Goal: Use online tool/utility: Utilize a website feature to perform a specific function

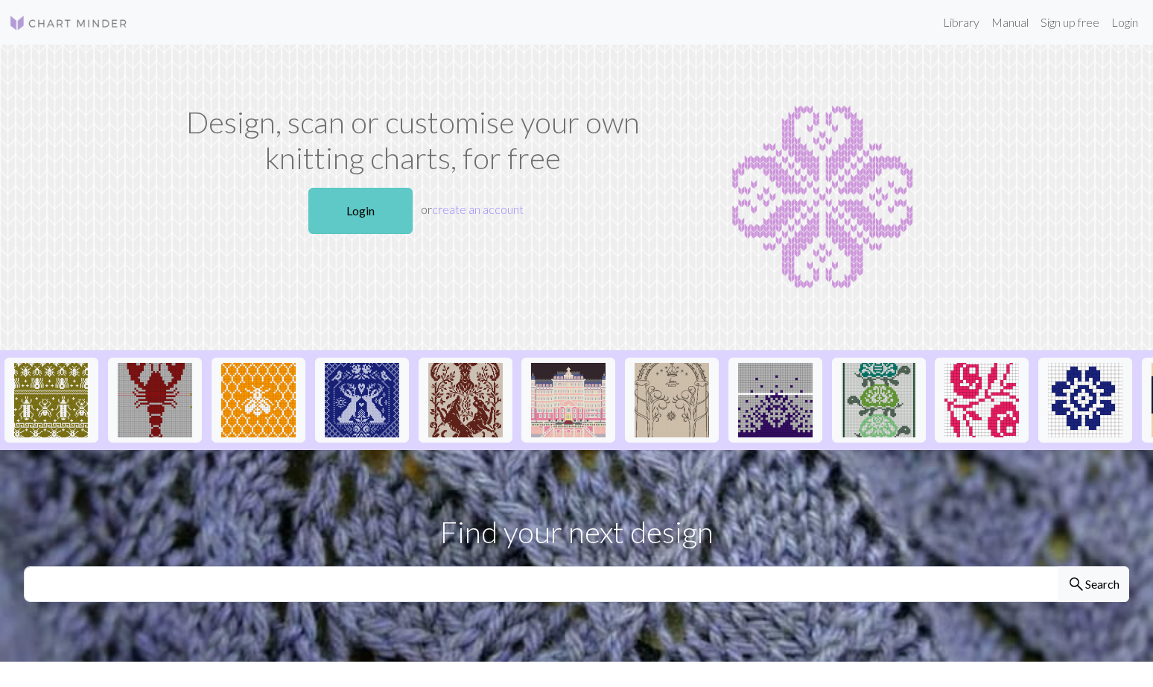
click at [354, 217] on link "Login" at bounding box center [360, 211] width 104 height 46
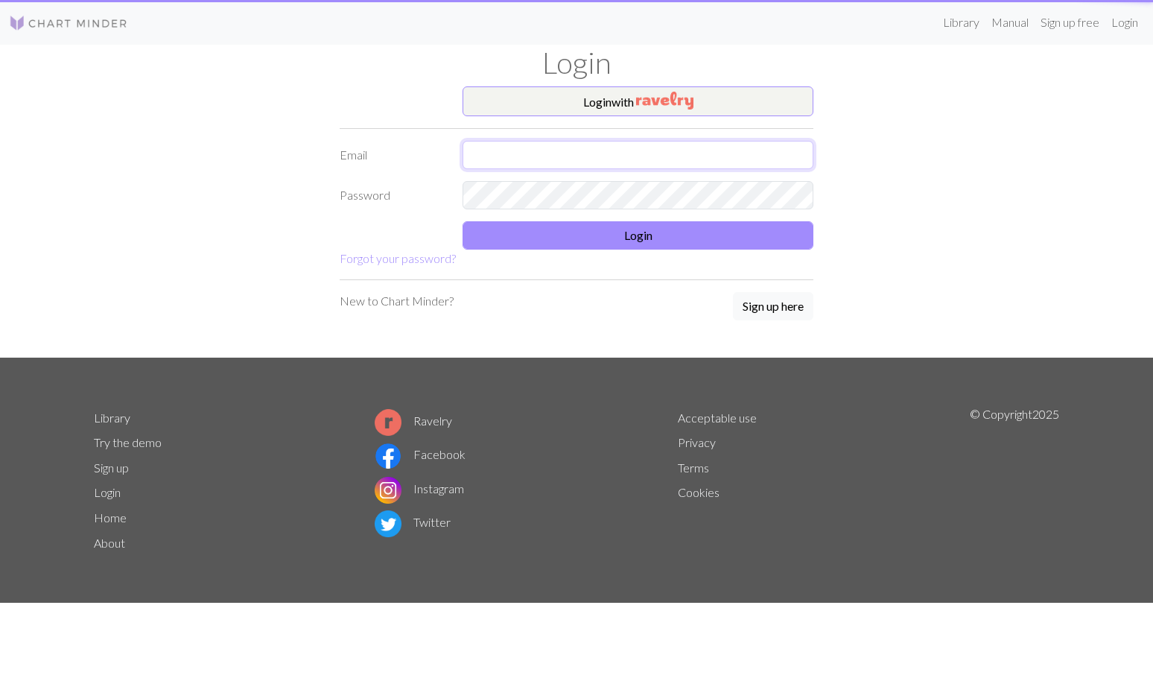
type input "[EMAIL_ADDRESS][DOMAIN_NAME]"
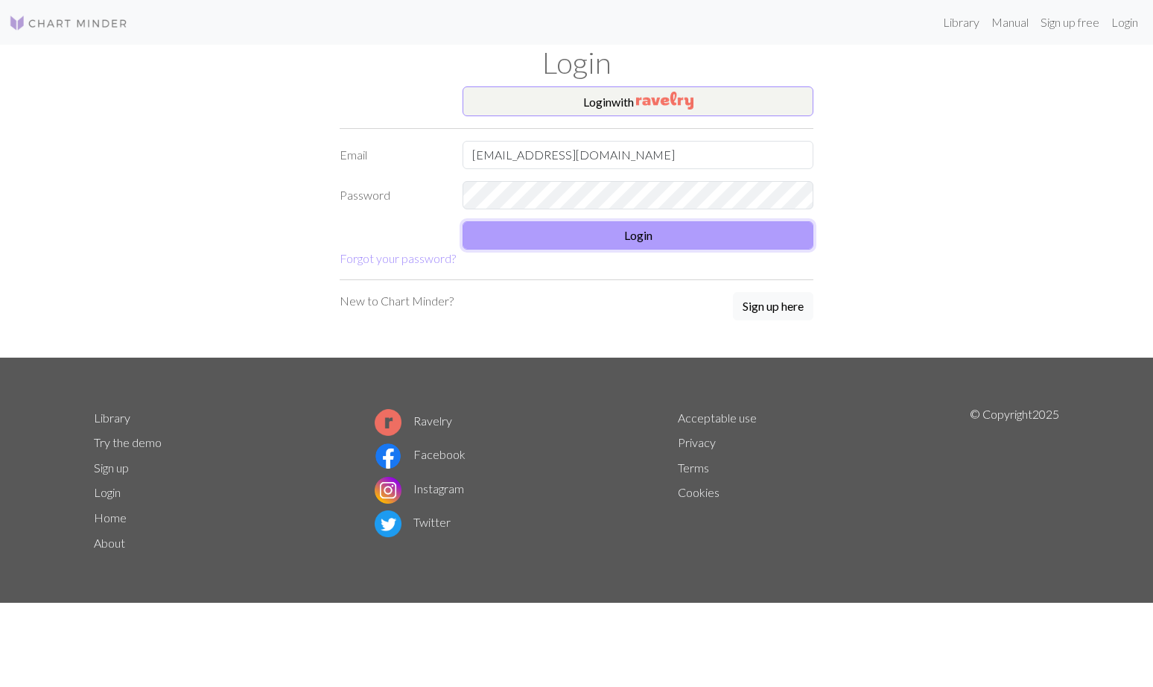
click at [627, 249] on button "Login" at bounding box center [637, 235] width 351 height 28
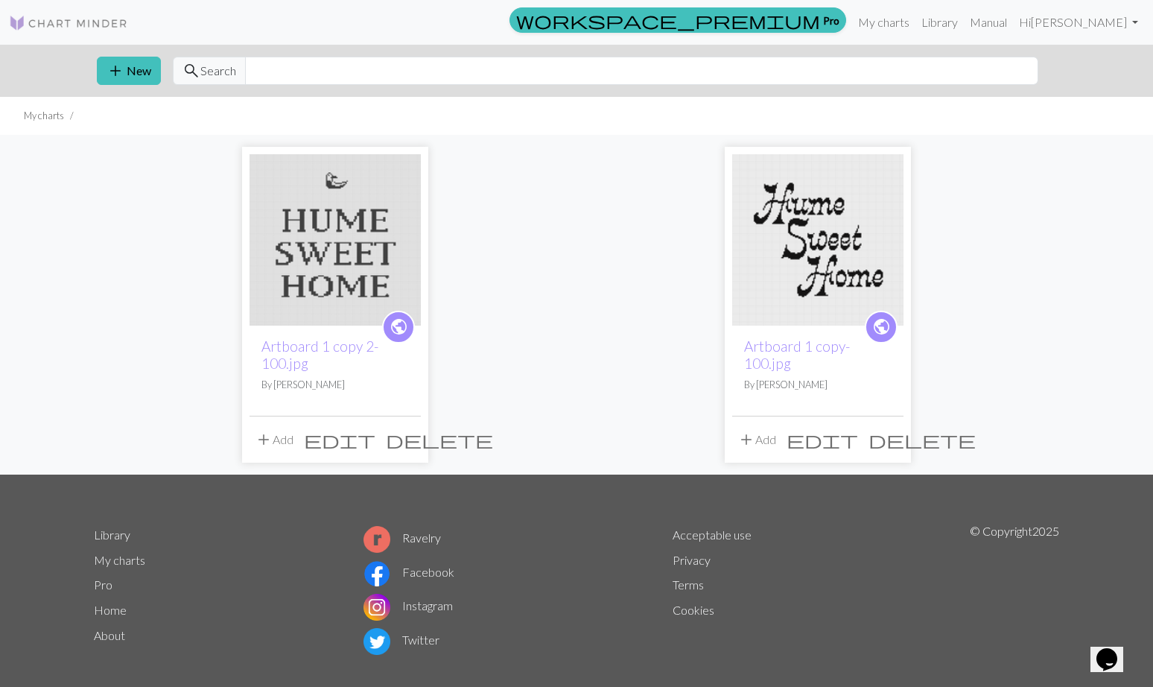
click at [871, 221] on img at bounding box center [817, 239] width 171 height 171
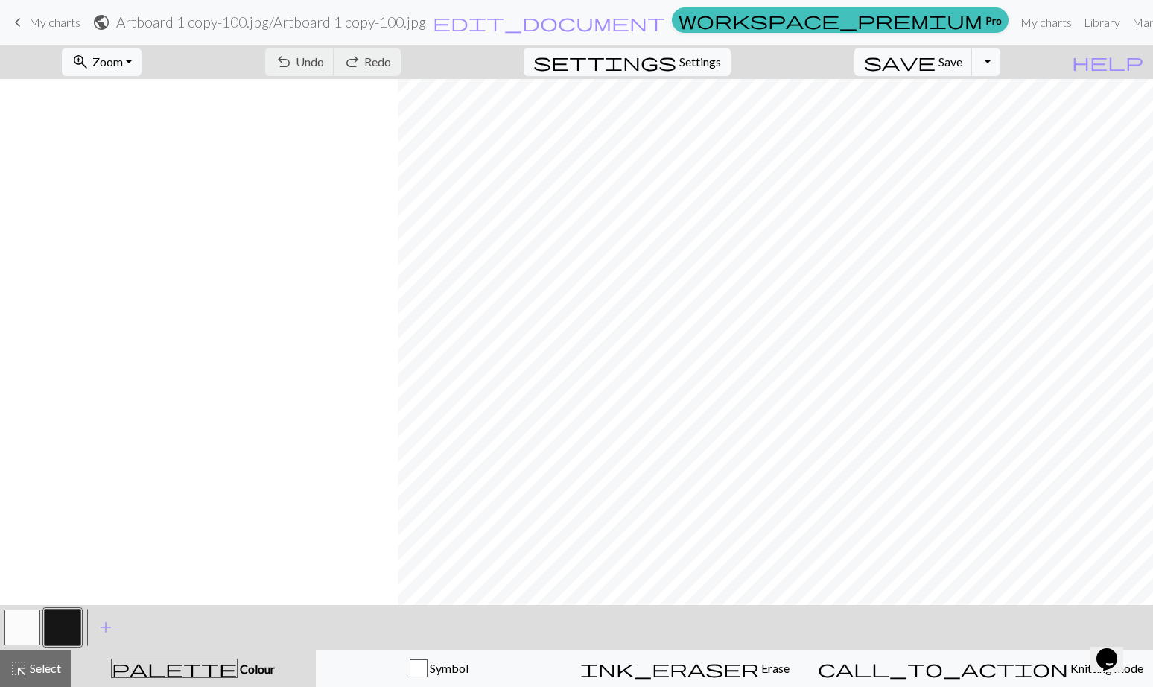
scroll to position [689, 398]
click at [141, 66] on button "zoom_in Zoom Zoom" at bounding box center [102, 62] width 80 height 28
click at [141, 116] on button "Fit width" at bounding box center [122, 118] width 118 height 24
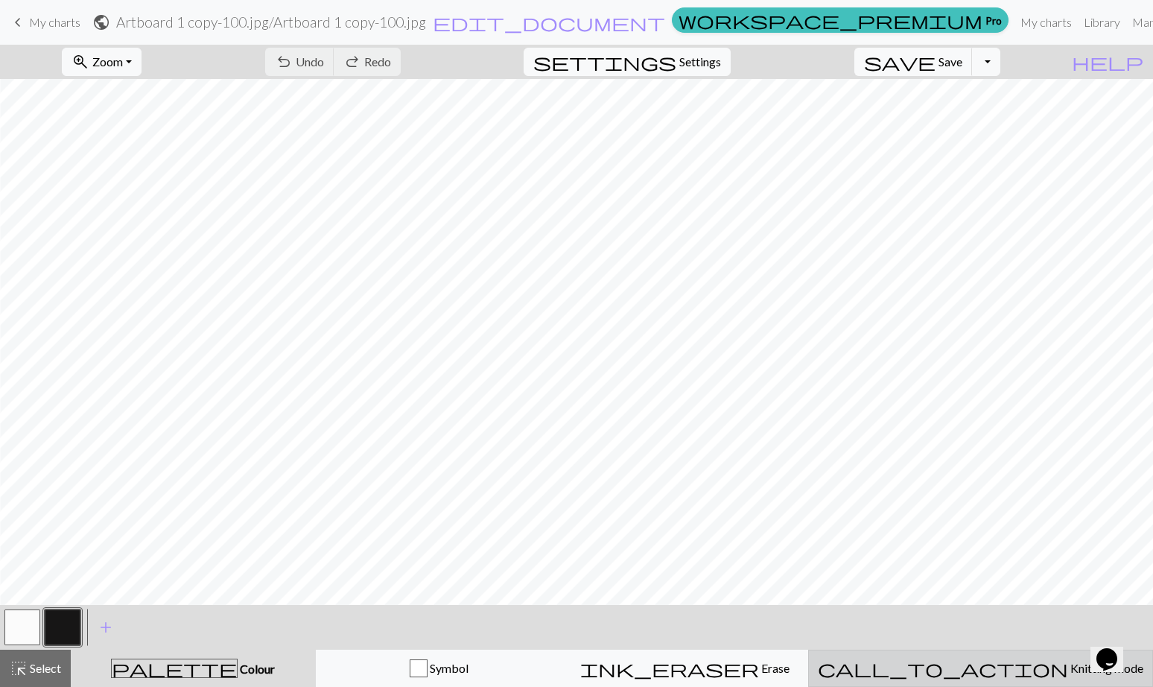
click at [1068, 661] on span "Knitting mode" at bounding box center [1105, 668] width 75 height 14
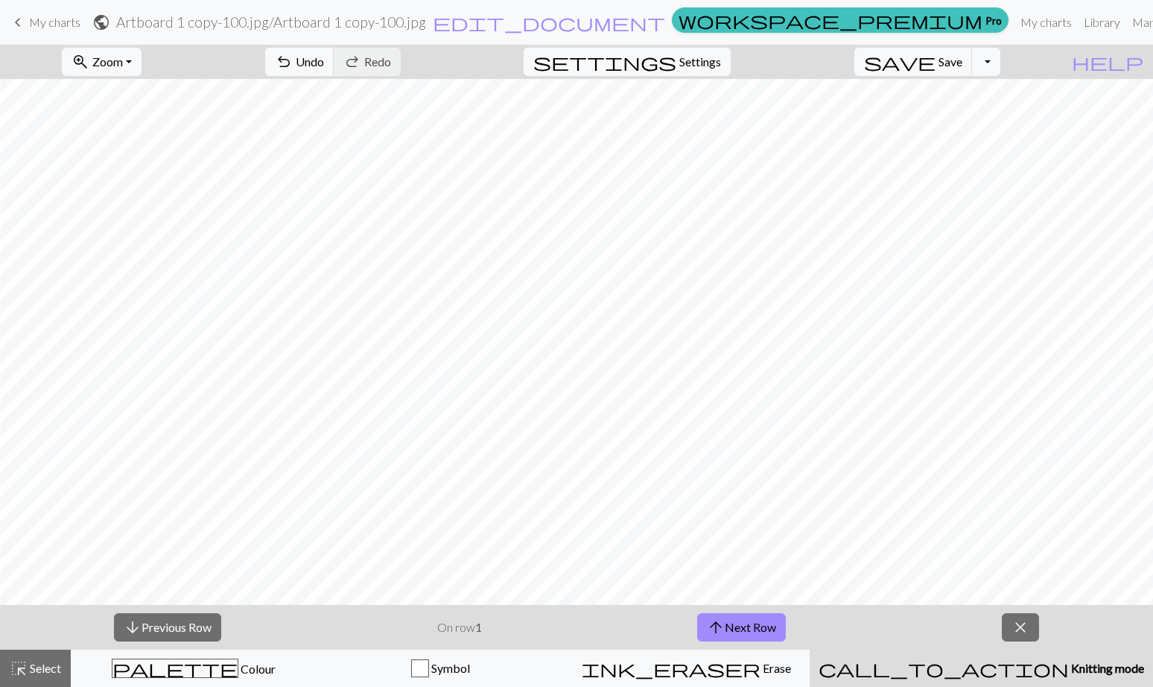
click at [66, 18] on span "My charts" at bounding box center [54, 22] width 51 height 14
click at [47, 19] on span "My charts" at bounding box center [54, 22] width 51 height 14
click at [1014, 18] on link "My charts" at bounding box center [1045, 22] width 63 height 30
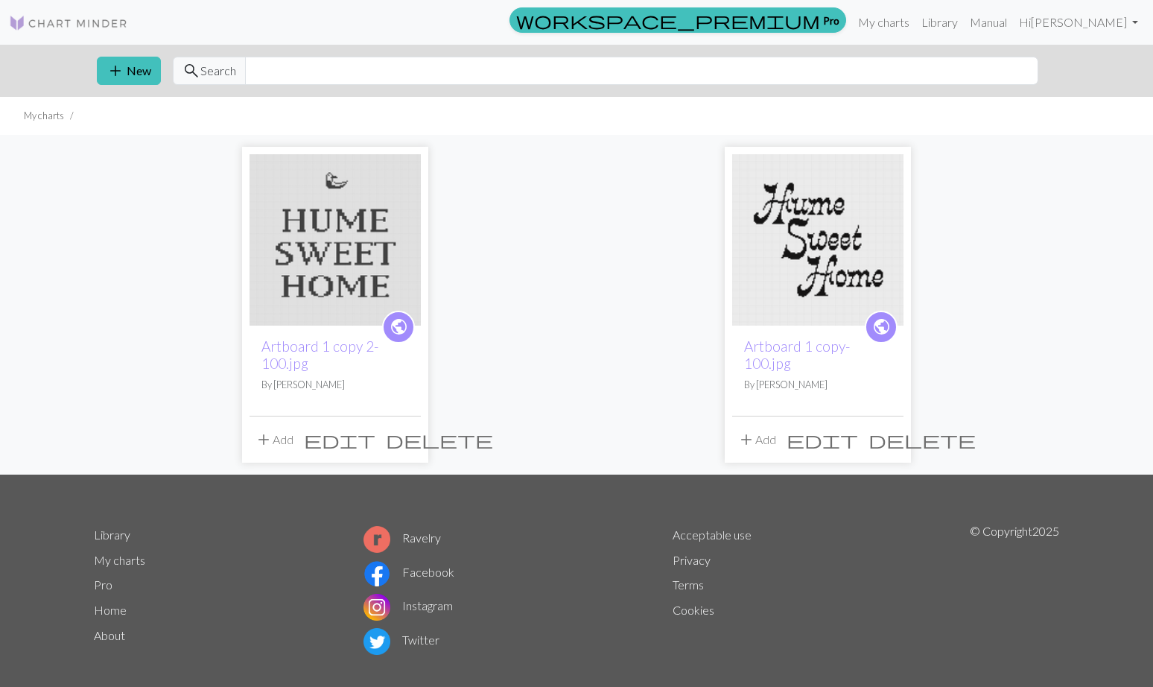
click at [1054, 215] on div "public Artboard 1 copy 2-100.jpg By [PERSON_NAME] add Add edit delete public Ar…" at bounding box center [576, 305] width 983 height 340
click at [103, 68] on button "add New" at bounding box center [129, 71] width 64 height 28
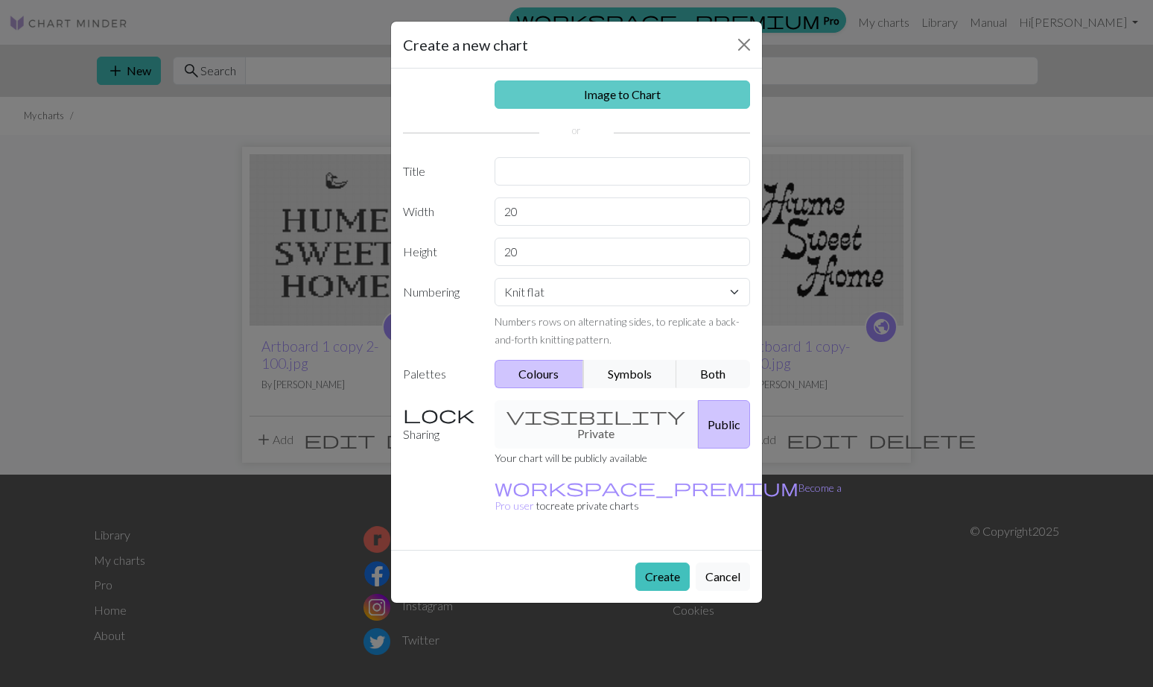
click at [629, 88] on link "Image to Chart" at bounding box center [622, 94] width 256 height 28
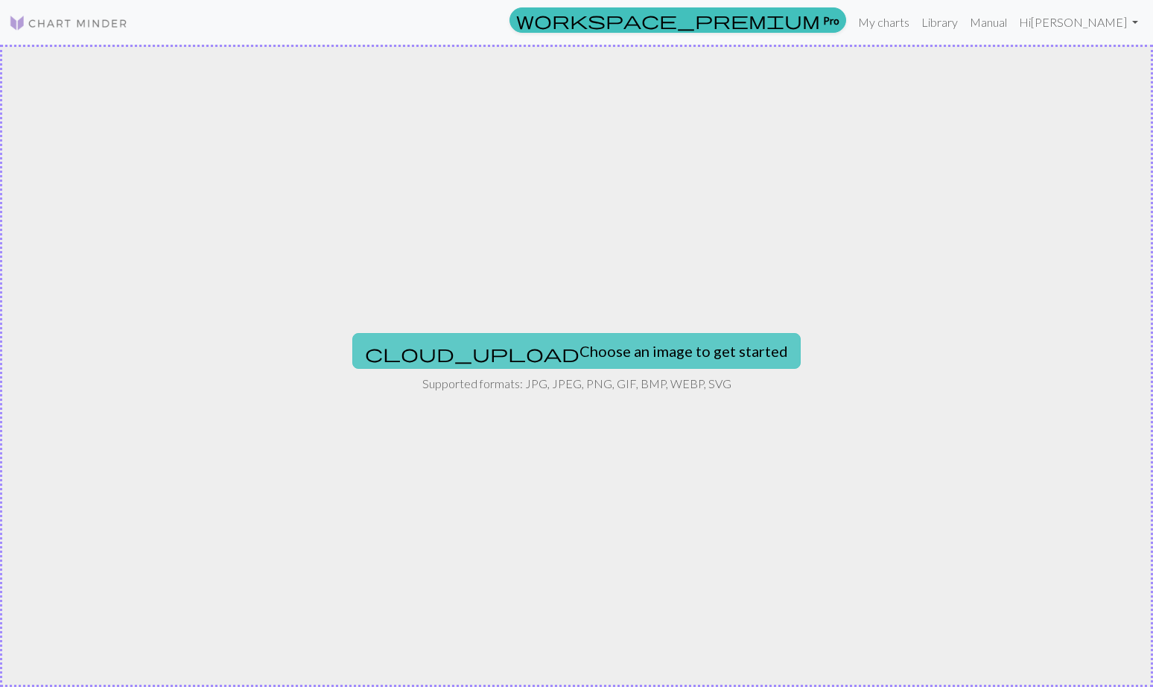
click at [634, 351] on button "cloud_upload Choose an image to get started" at bounding box center [576, 351] width 448 height 36
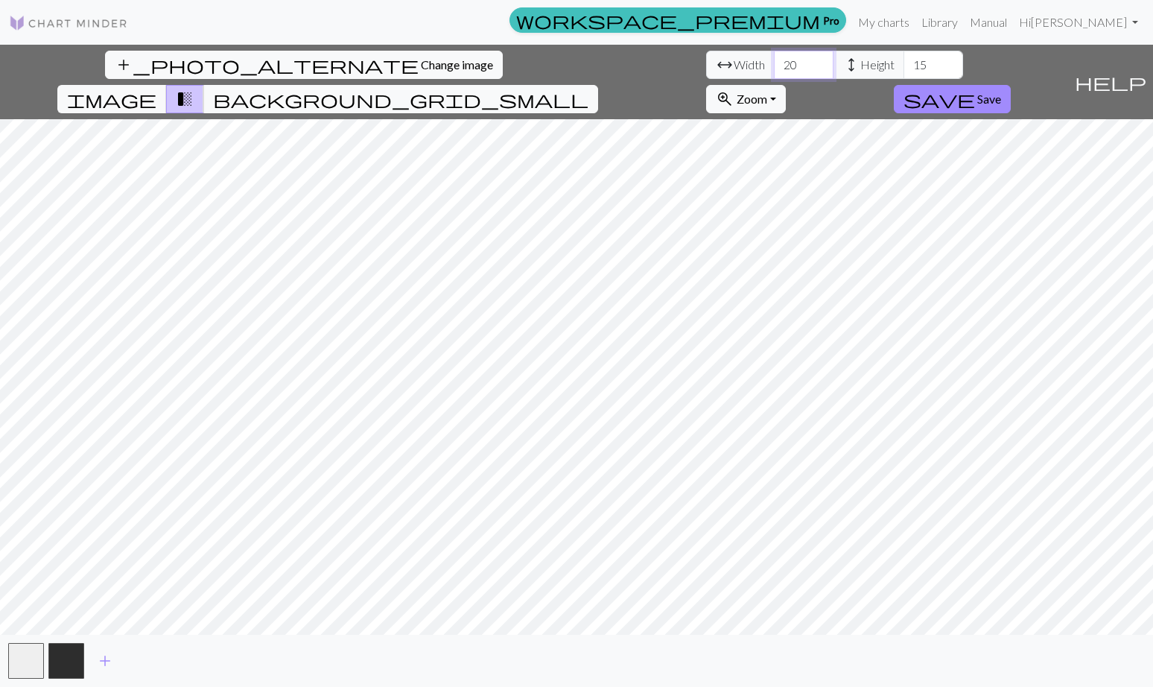
click at [774, 63] on input "20" at bounding box center [804, 65] width 60 height 28
type input "70"
click at [774, 65] on input "70" at bounding box center [804, 65] width 60 height 28
type input "100"
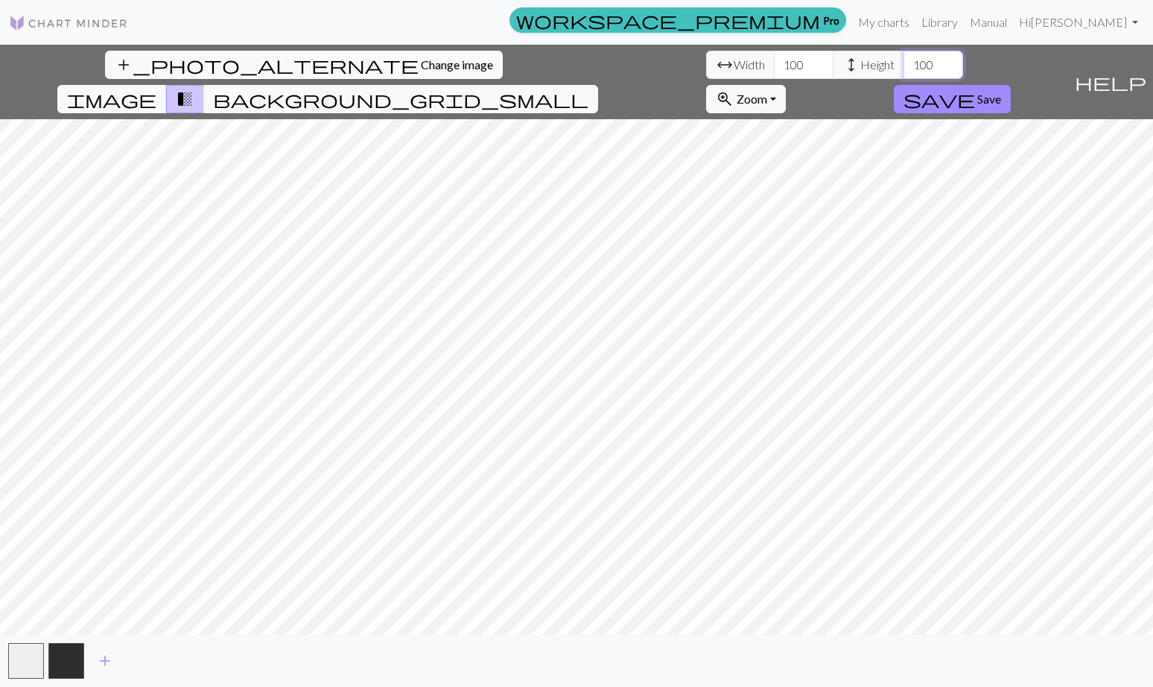
type input "100"
click at [1011, 85] on button "save Save" at bounding box center [952, 99] width 117 height 28
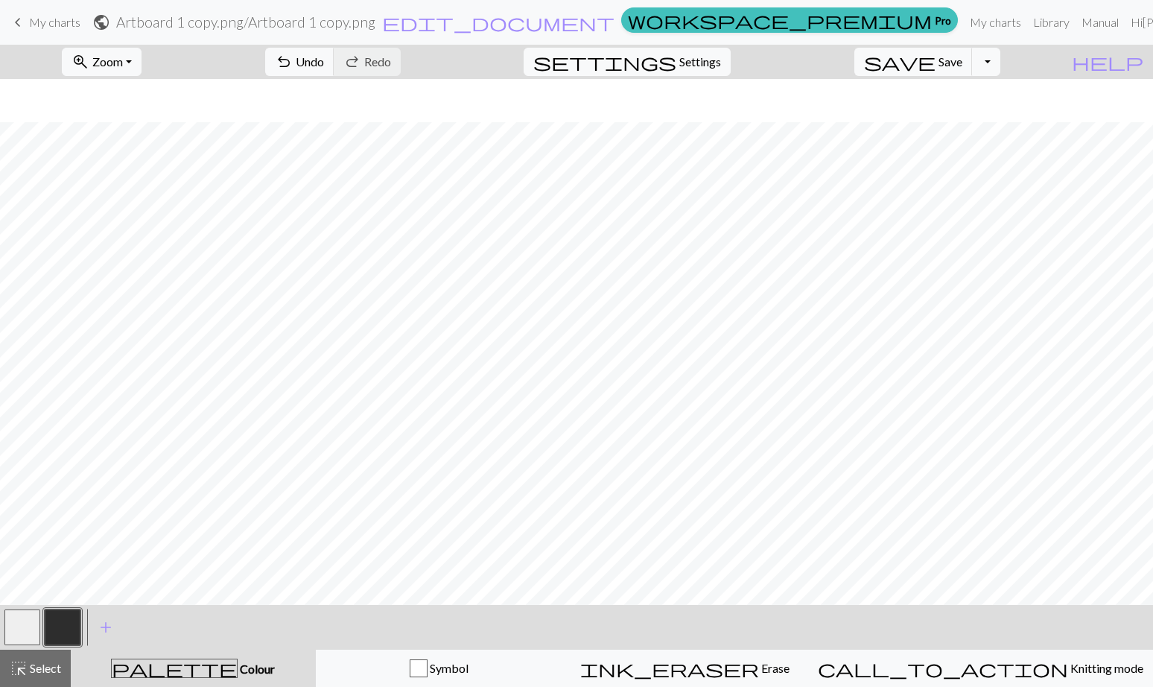
scroll to position [263, 0]
click at [28, 629] on button "button" at bounding box center [22, 627] width 36 height 36
click at [71, 630] on button "button" at bounding box center [63, 627] width 36 height 36
click at [18, 626] on button "button" at bounding box center [22, 627] width 36 height 36
click at [58, 634] on button "button" at bounding box center [63, 627] width 36 height 36
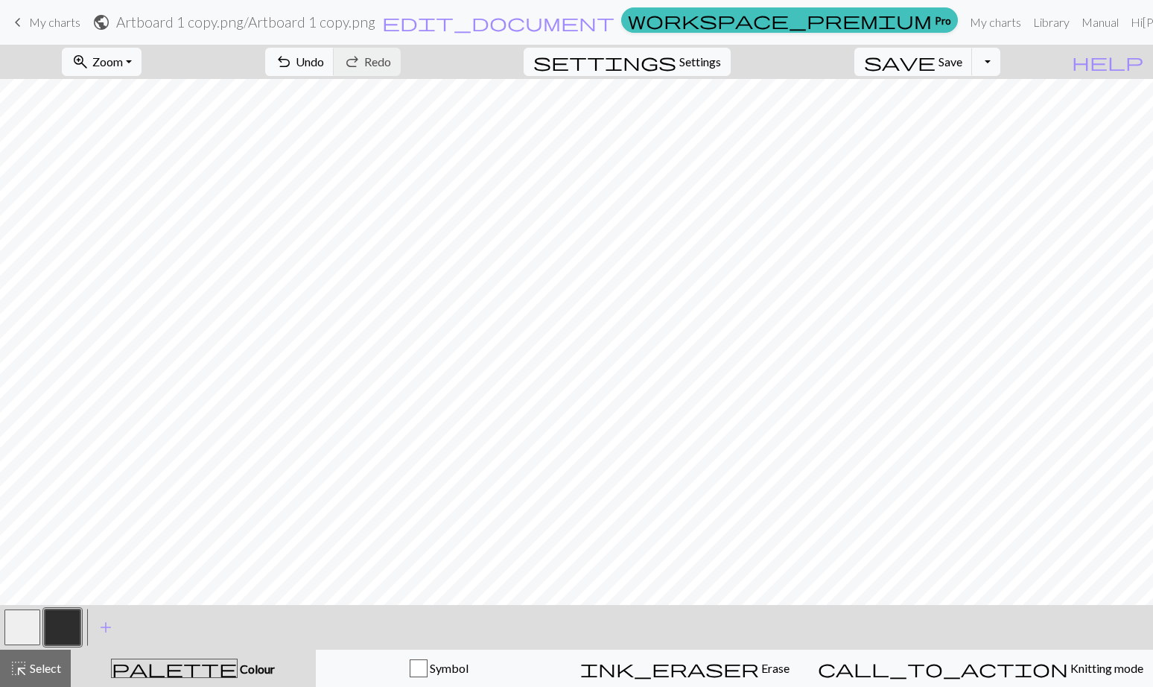
click at [34, 636] on button "button" at bounding box center [22, 627] width 36 height 36
click at [63, 626] on button "button" at bounding box center [63, 627] width 36 height 36
click at [32, 621] on button "button" at bounding box center [22, 627] width 36 height 36
click at [54, 625] on button "button" at bounding box center [63, 627] width 36 height 36
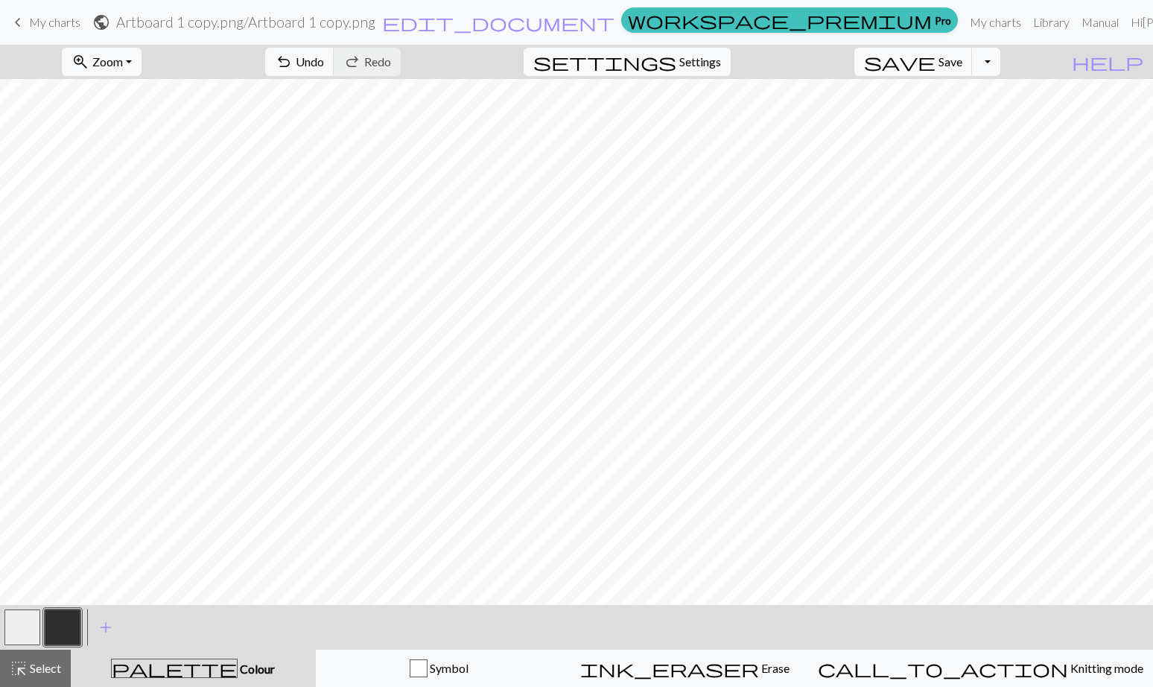
click at [13, 622] on button "button" at bounding box center [22, 627] width 36 height 36
click at [51, 623] on button "button" at bounding box center [63, 627] width 36 height 36
click at [19, 638] on button "button" at bounding box center [22, 627] width 36 height 36
click at [70, 622] on button "button" at bounding box center [63, 627] width 36 height 36
click at [17, 637] on button "button" at bounding box center [22, 627] width 36 height 36
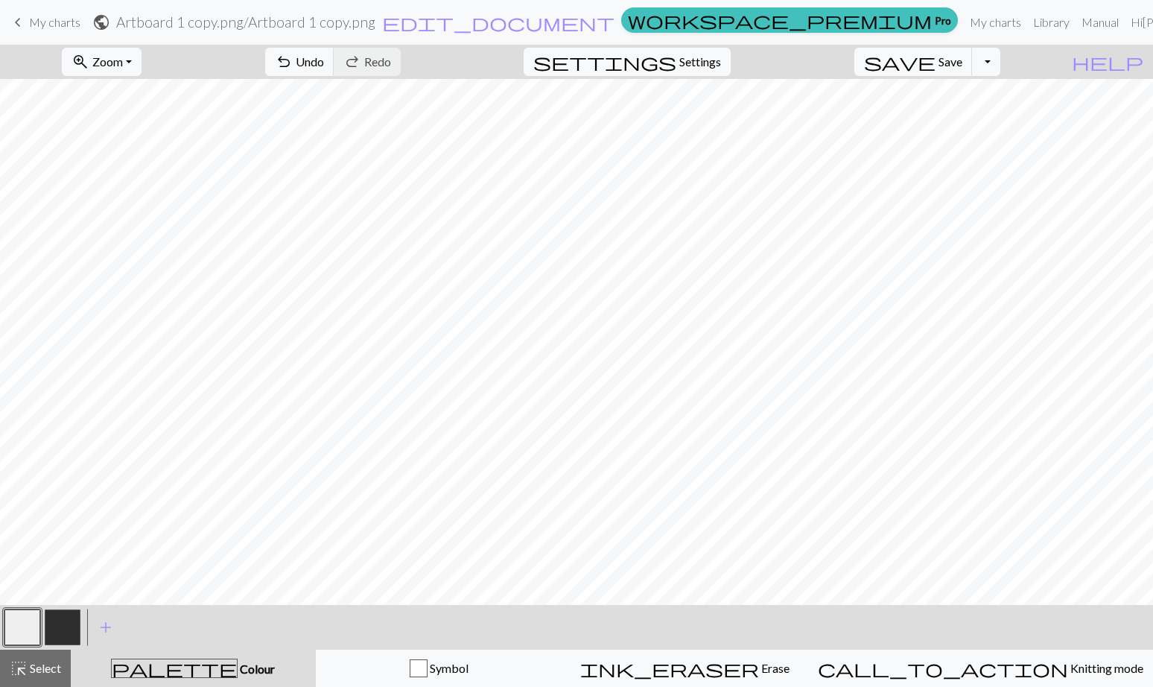
click at [65, 627] on button "button" at bounding box center [63, 627] width 36 height 36
click at [25, 630] on button "button" at bounding box center [22, 627] width 36 height 36
click at [71, 618] on button "button" at bounding box center [63, 627] width 36 height 36
click at [22, 630] on button "button" at bounding box center [22, 627] width 36 height 36
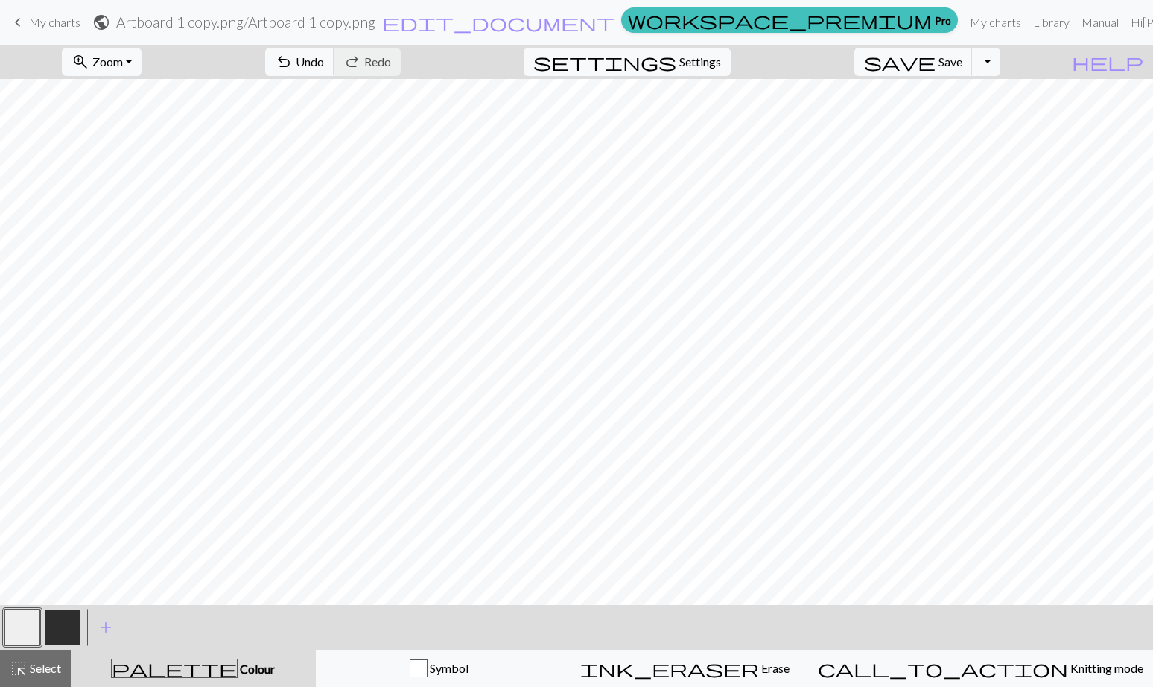
click at [64, 624] on button "button" at bounding box center [63, 627] width 36 height 36
click at [24, 631] on button "button" at bounding box center [22, 627] width 36 height 36
click at [61, 628] on button "button" at bounding box center [63, 627] width 36 height 36
click at [26, 625] on button "button" at bounding box center [22, 627] width 36 height 36
click at [64, 620] on button "button" at bounding box center [63, 627] width 36 height 36
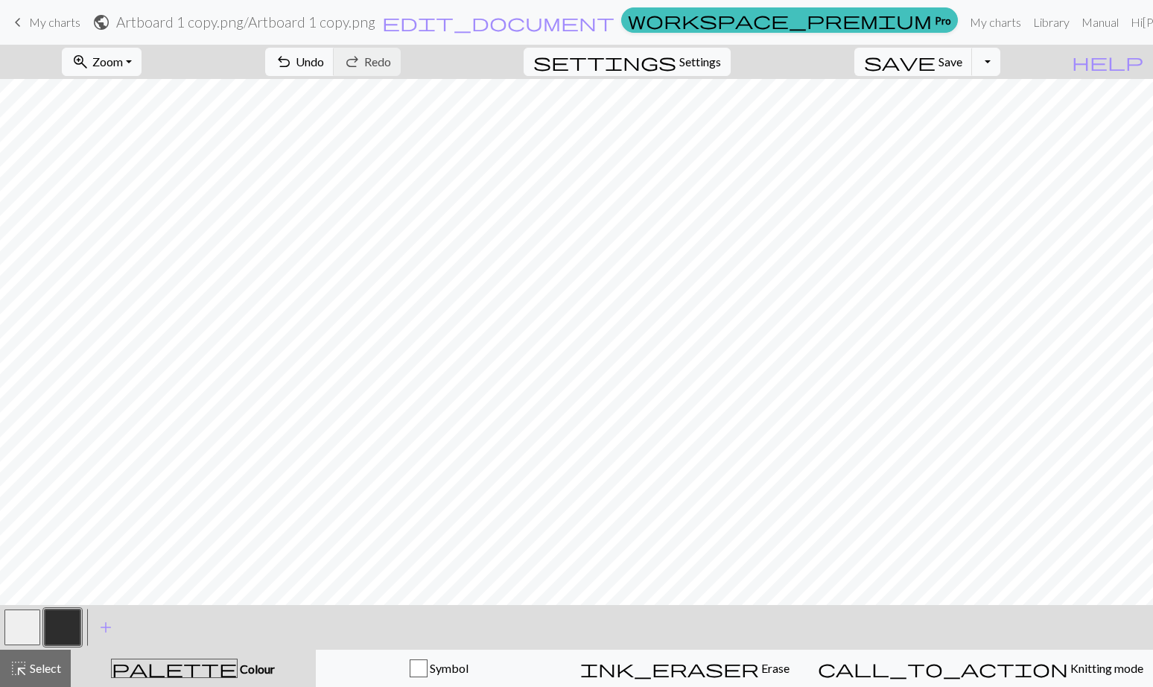
click at [28, 629] on button "button" at bounding box center [22, 627] width 36 height 36
click at [964, 16] on link "My charts" at bounding box center [995, 22] width 63 height 30
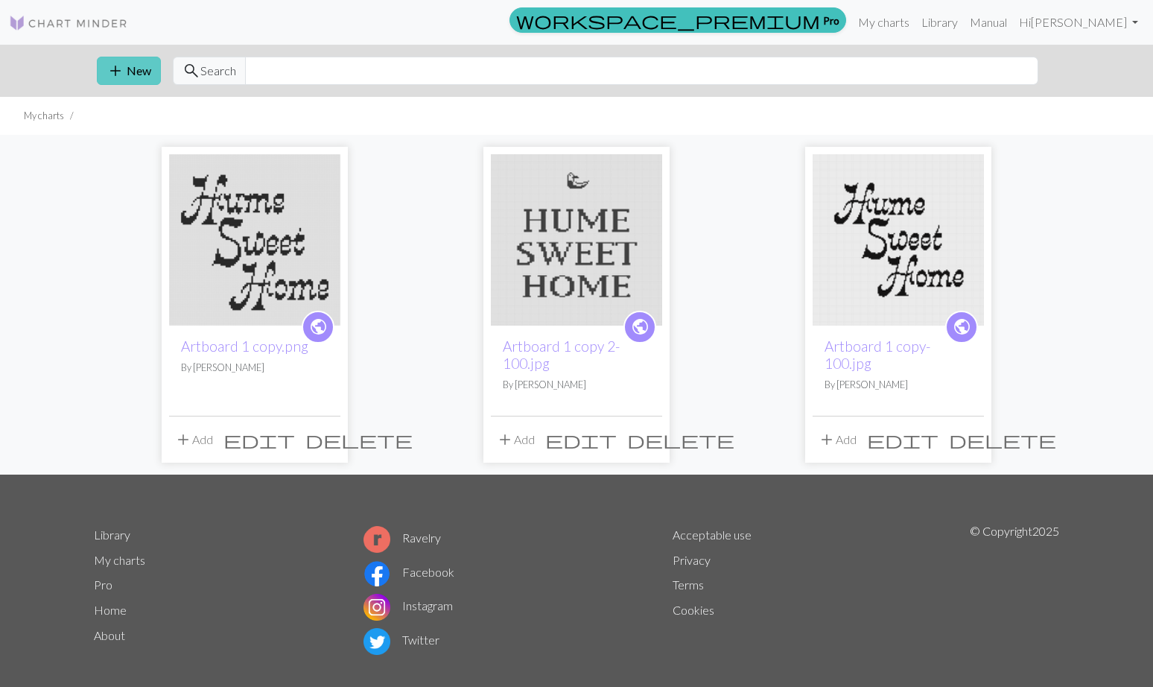
click at [144, 71] on button "add New" at bounding box center [129, 71] width 64 height 28
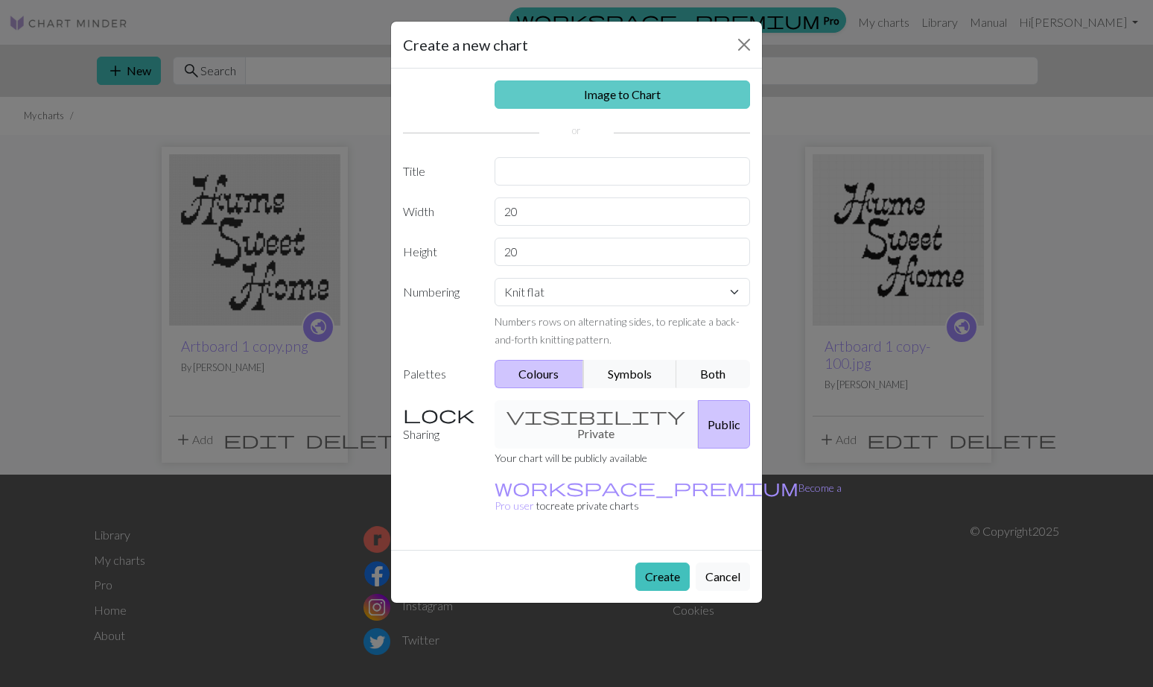
click at [631, 107] on link "Image to Chart" at bounding box center [622, 94] width 256 height 28
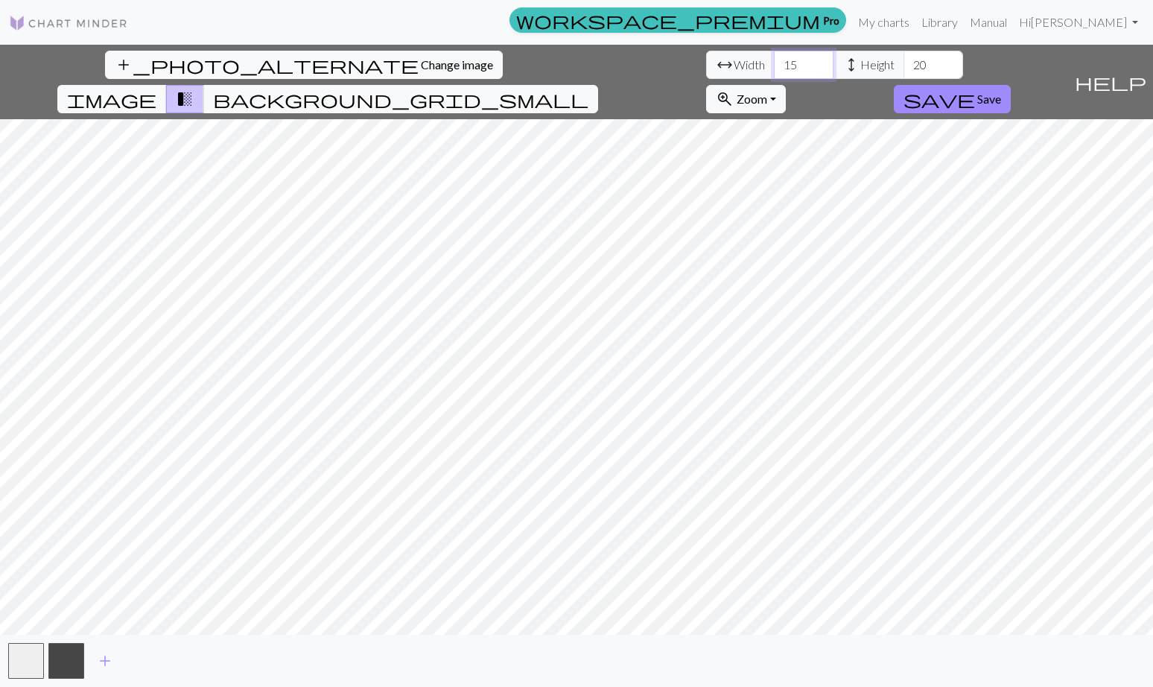
click at [774, 66] on input "15" at bounding box center [804, 65] width 60 height 28
type input "80"
click at [1011, 85] on button "save Save" at bounding box center [952, 99] width 117 height 28
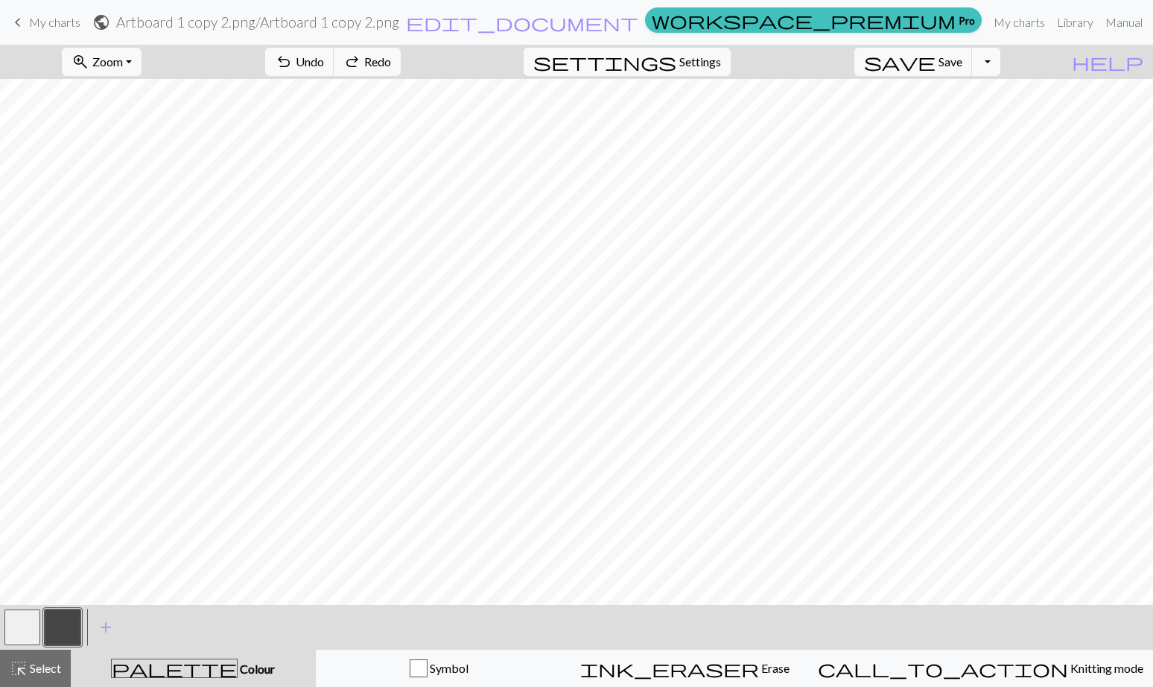
click at [20, 634] on button "button" at bounding box center [22, 627] width 36 height 36
click at [69, 625] on button "button" at bounding box center [63, 627] width 36 height 36
click at [24, 634] on button "button" at bounding box center [22, 627] width 36 height 36
click at [55, 628] on button "button" at bounding box center [63, 627] width 36 height 36
click at [16, 631] on button "button" at bounding box center [22, 627] width 36 height 36
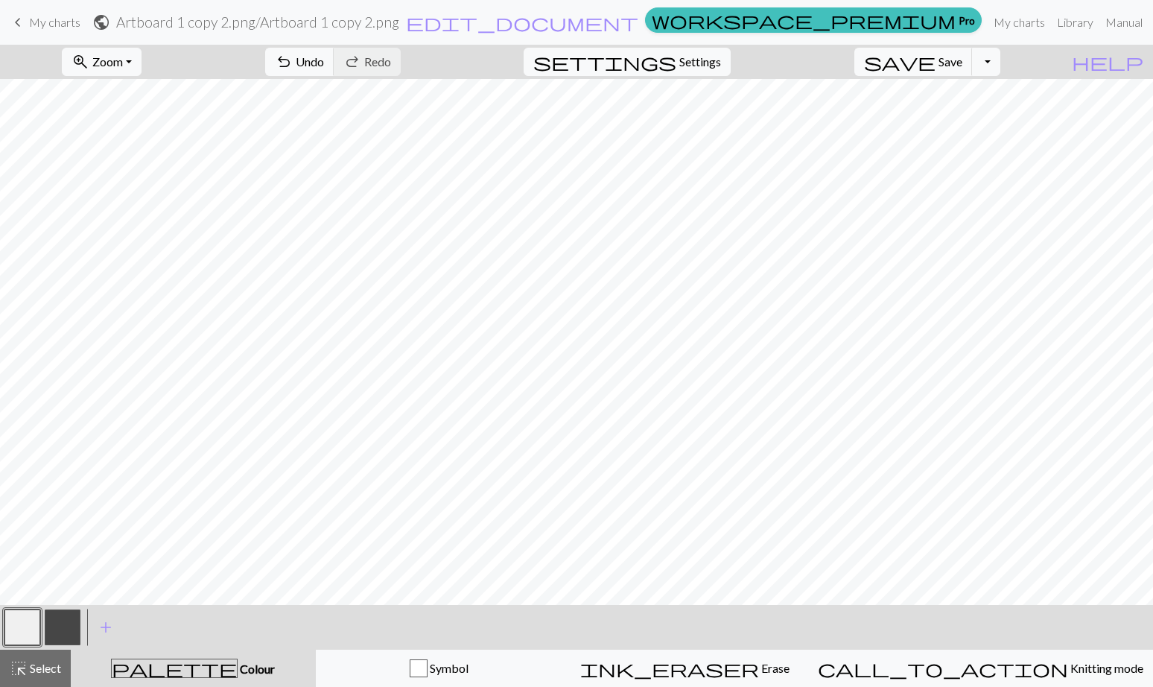
click at [54, 632] on button "button" at bounding box center [63, 627] width 36 height 36
click at [22, 629] on button "button" at bounding box center [22, 627] width 36 height 36
click at [63, 623] on button "button" at bounding box center [63, 627] width 36 height 36
click at [16, 624] on button "button" at bounding box center [22, 627] width 36 height 36
click at [68, 634] on button "button" at bounding box center [63, 627] width 36 height 36
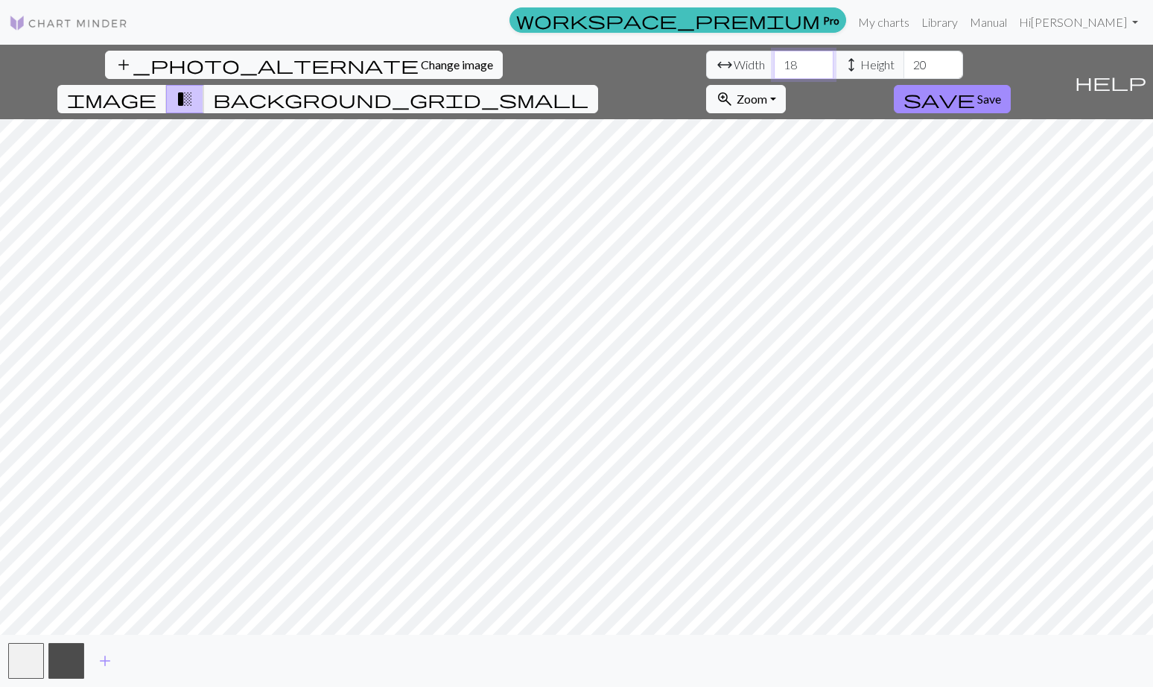
click at [774, 69] on input "18" at bounding box center [804, 65] width 60 height 28
click at [774, 66] on input "18" at bounding box center [804, 65] width 60 height 28
type input "50"
click at [69, 653] on button "button" at bounding box center [66, 661] width 36 height 36
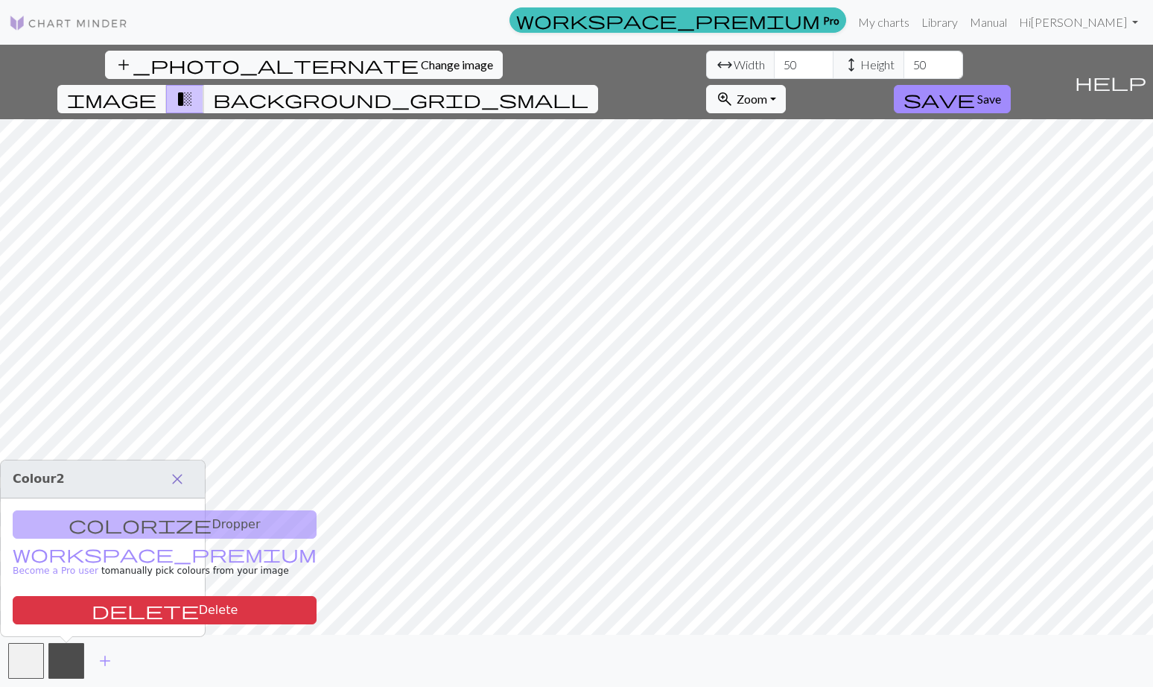
click at [178, 480] on span "close" at bounding box center [177, 478] width 18 height 21
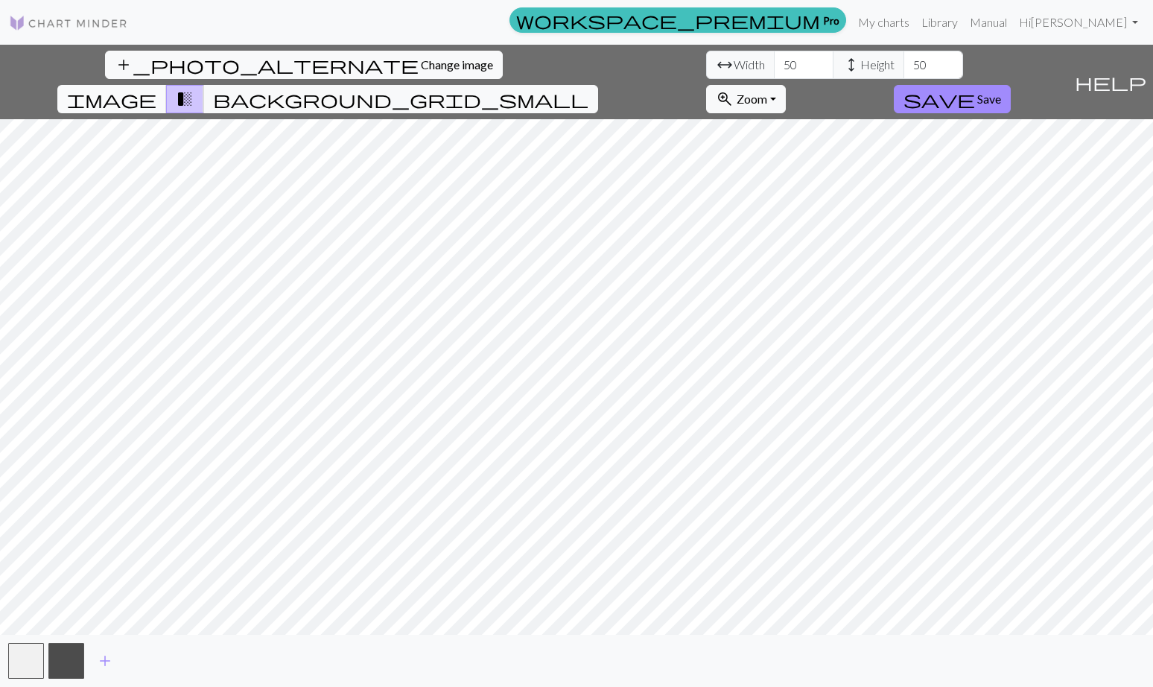
click at [156, 89] on span "image" at bounding box center [111, 99] width 89 height 21
click at [194, 89] on span "transition_fade" at bounding box center [185, 99] width 18 height 21
click at [588, 89] on span "background_grid_small" at bounding box center [400, 99] width 375 height 21
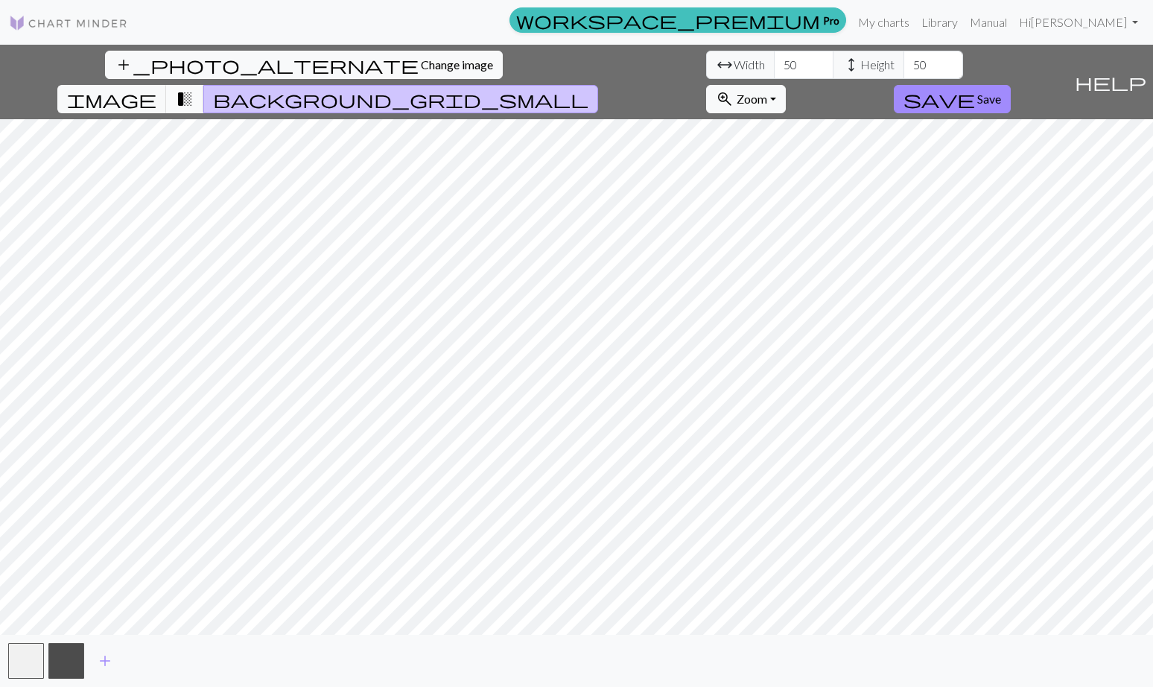
click at [194, 89] on span "transition_fade" at bounding box center [185, 99] width 18 height 21
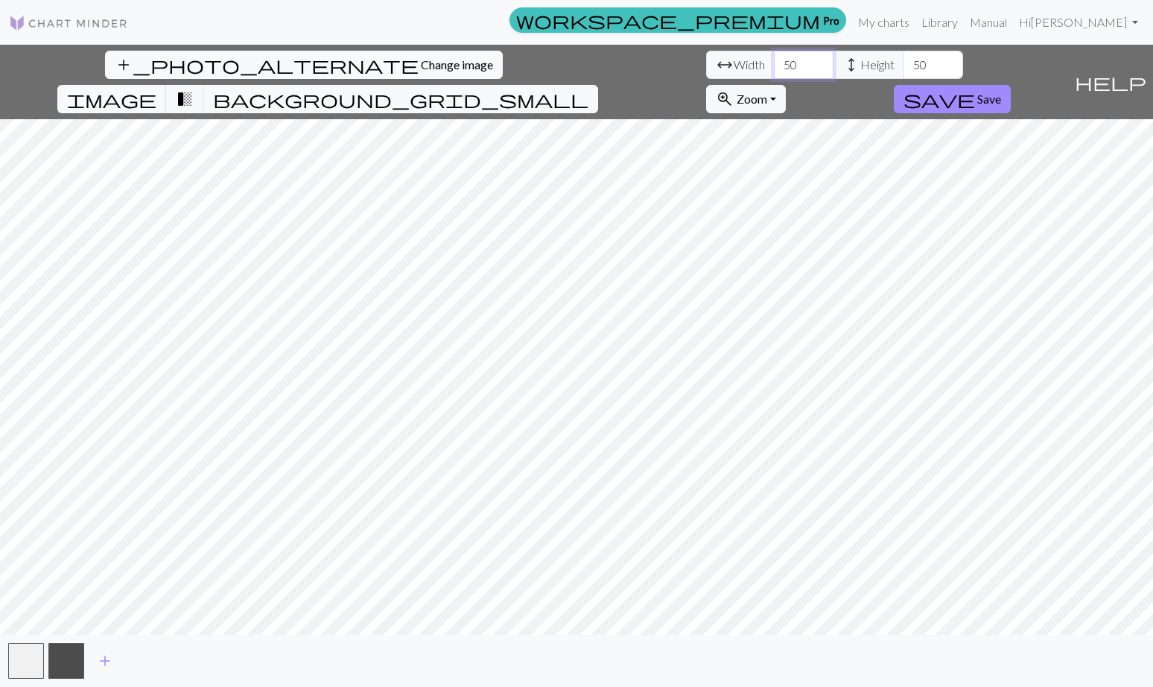
click at [774, 66] on input "50" at bounding box center [804, 65] width 60 height 28
type input "70"
click at [1001, 92] on span "Save" at bounding box center [989, 99] width 24 height 14
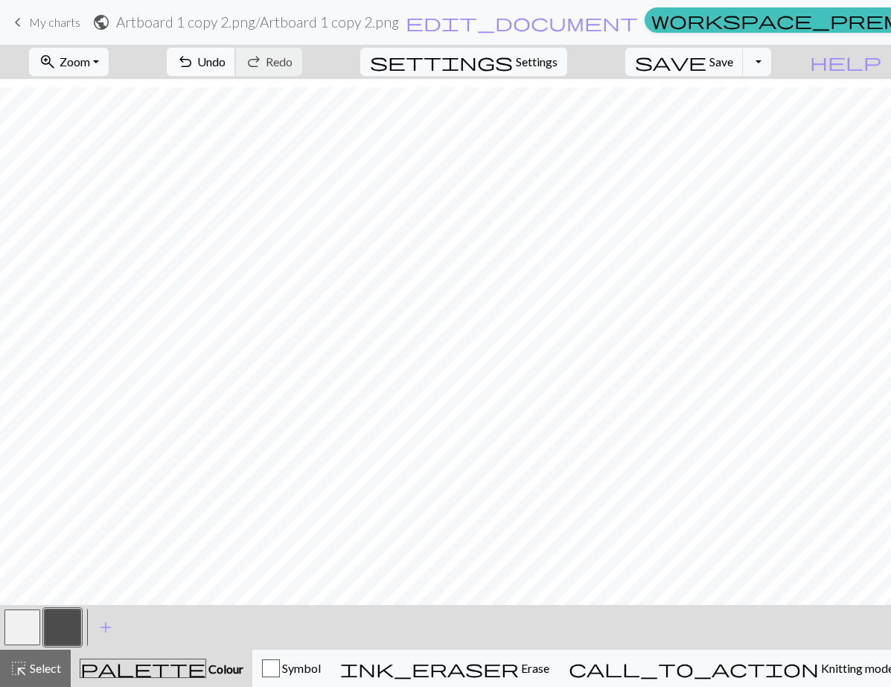
scroll to position [274, 48]
click at [36, 631] on button "button" at bounding box center [22, 627] width 36 height 36
click at [66, 621] on button "button" at bounding box center [63, 627] width 36 height 36
click at [23, 629] on button "button" at bounding box center [22, 627] width 36 height 36
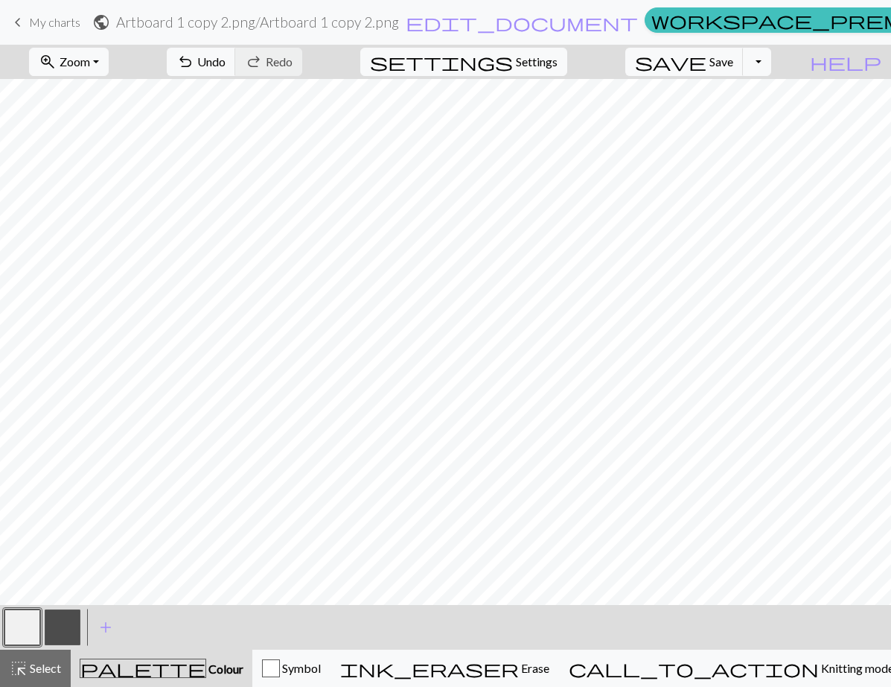
click at [61, 626] on button "button" at bounding box center [63, 627] width 36 height 36
click at [25, 627] on button "button" at bounding box center [22, 627] width 36 height 36
click at [58, 626] on button "button" at bounding box center [63, 627] width 36 height 36
click at [28, 631] on button "button" at bounding box center [22, 627] width 36 height 36
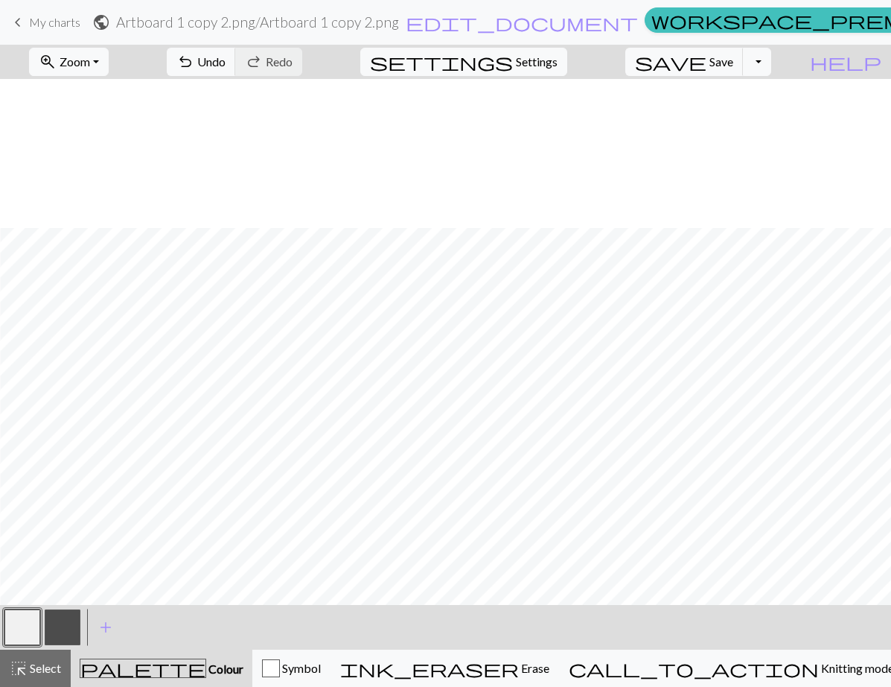
scroll to position [498, 48]
click at [70, 625] on button "button" at bounding box center [63, 627] width 36 height 36
click at [22, 631] on button "button" at bounding box center [22, 627] width 36 height 36
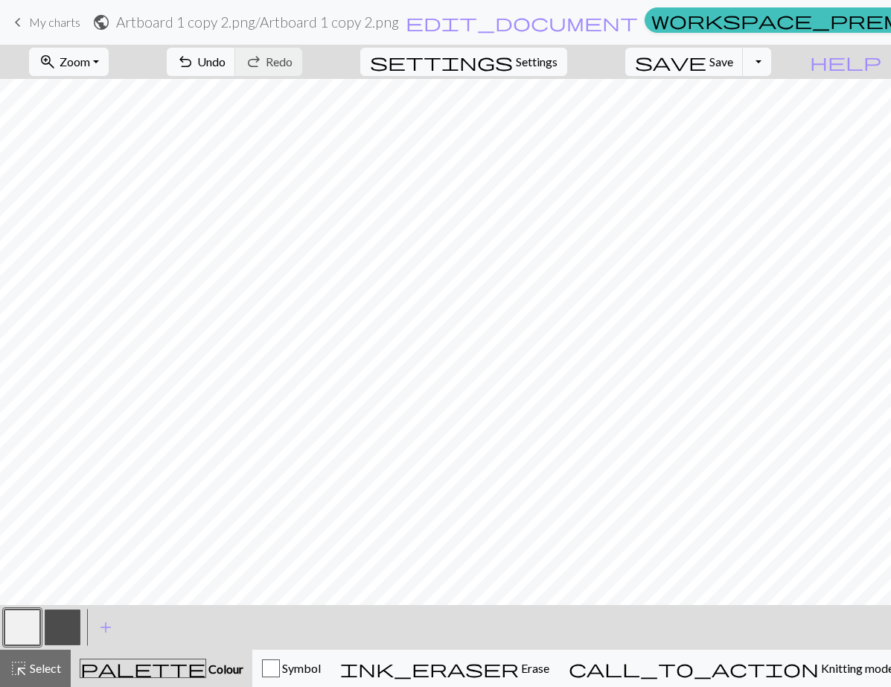
click at [54, 627] on button "button" at bounding box center [63, 627] width 36 height 36
click at [4, 627] on div at bounding box center [22, 627] width 40 height 40
click at [32, 630] on button "button" at bounding box center [22, 627] width 36 height 36
click at [69, 627] on button "button" at bounding box center [63, 627] width 36 height 36
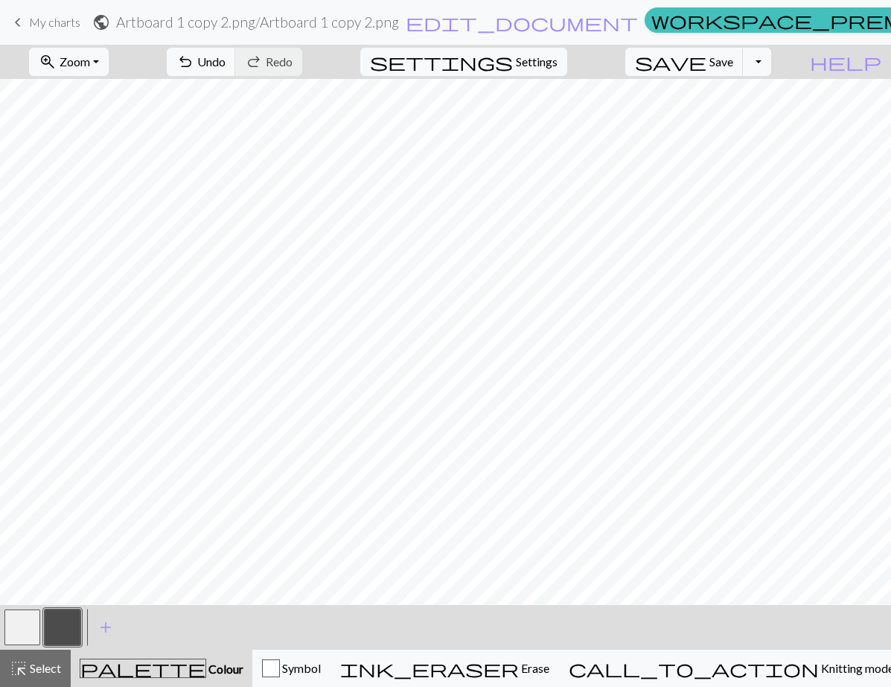
click at [24, 628] on button "button" at bounding box center [22, 627] width 36 height 36
click at [57, 626] on button "button" at bounding box center [63, 627] width 36 height 36
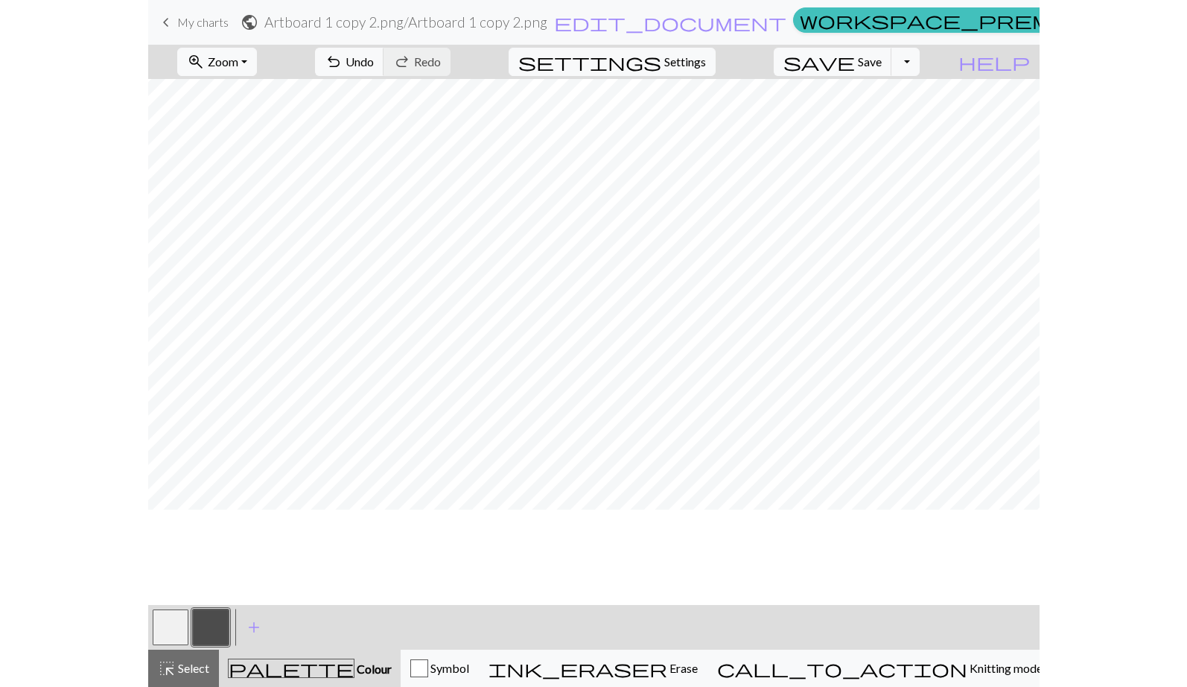
scroll to position [25, 0]
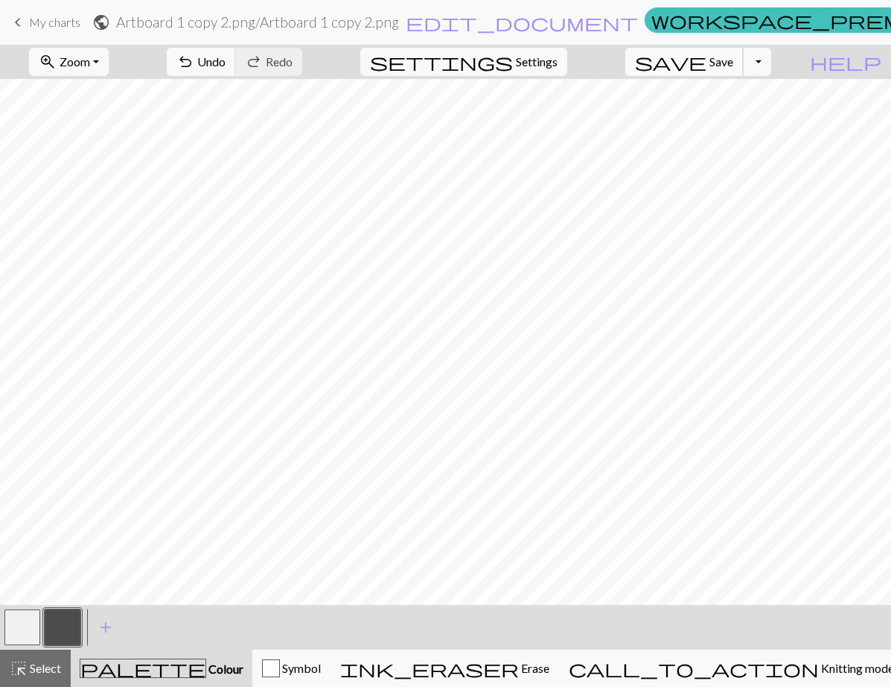
click at [707, 58] on span "save" at bounding box center [670, 61] width 71 height 21
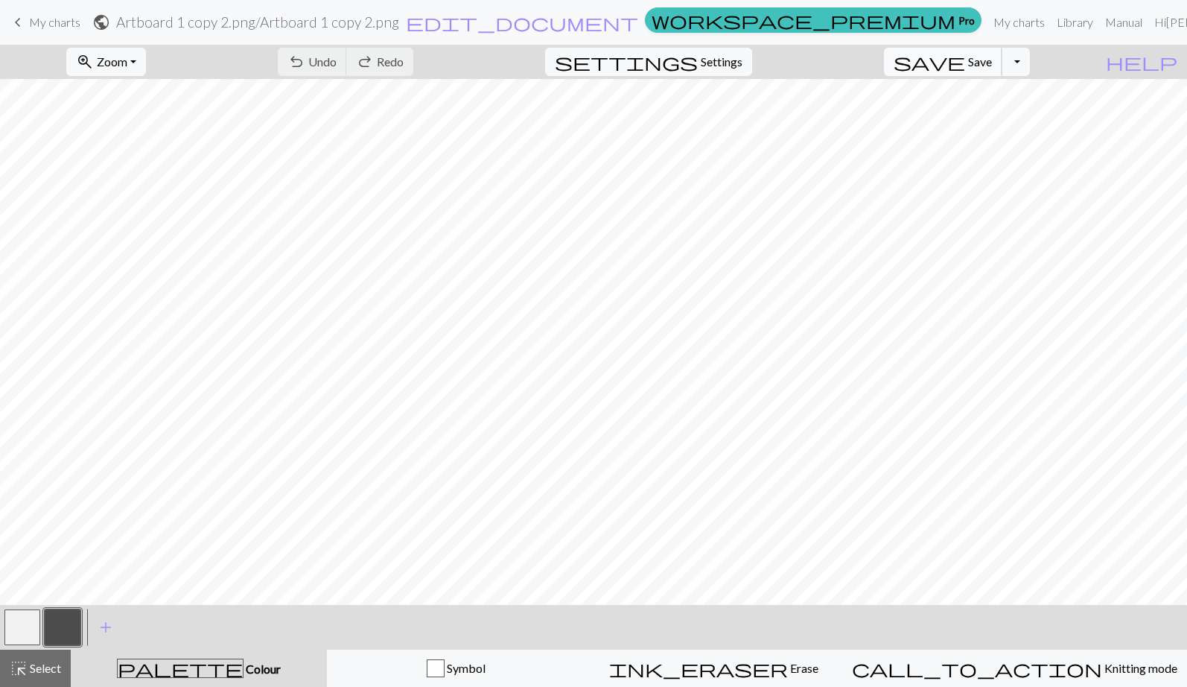
click at [965, 68] on span "save" at bounding box center [929, 61] width 71 height 21
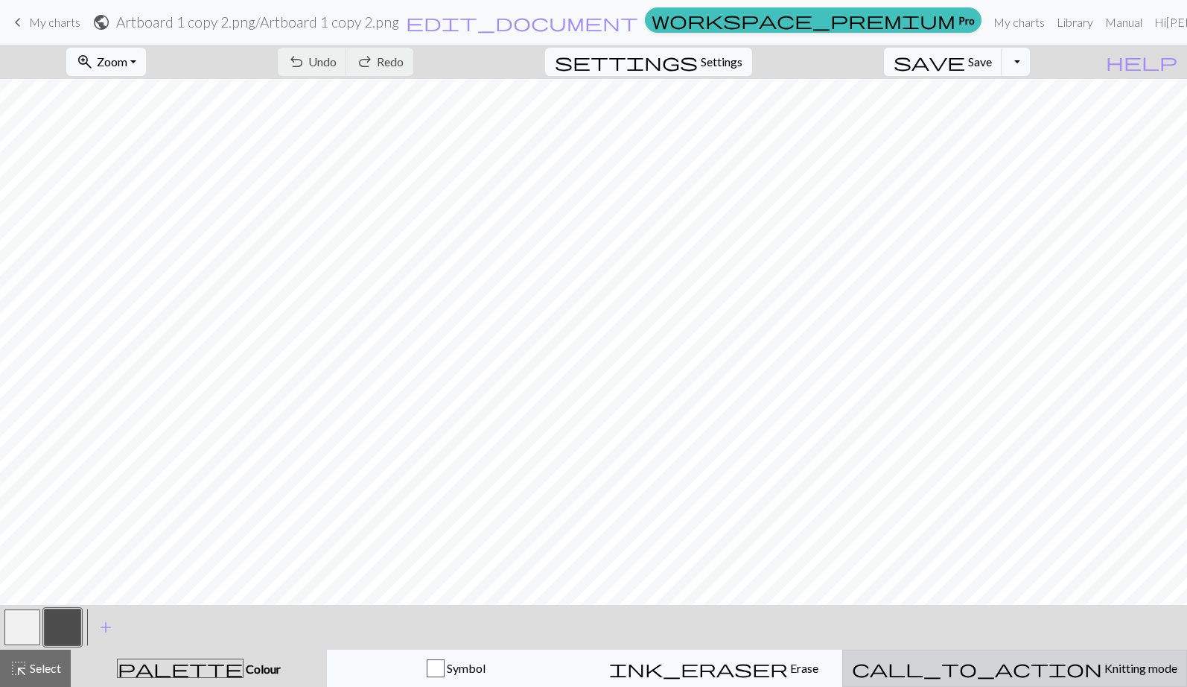
click at [1102, 661] on span "Knitting mode" at bounding box center [1139, 668] width 75 height 14
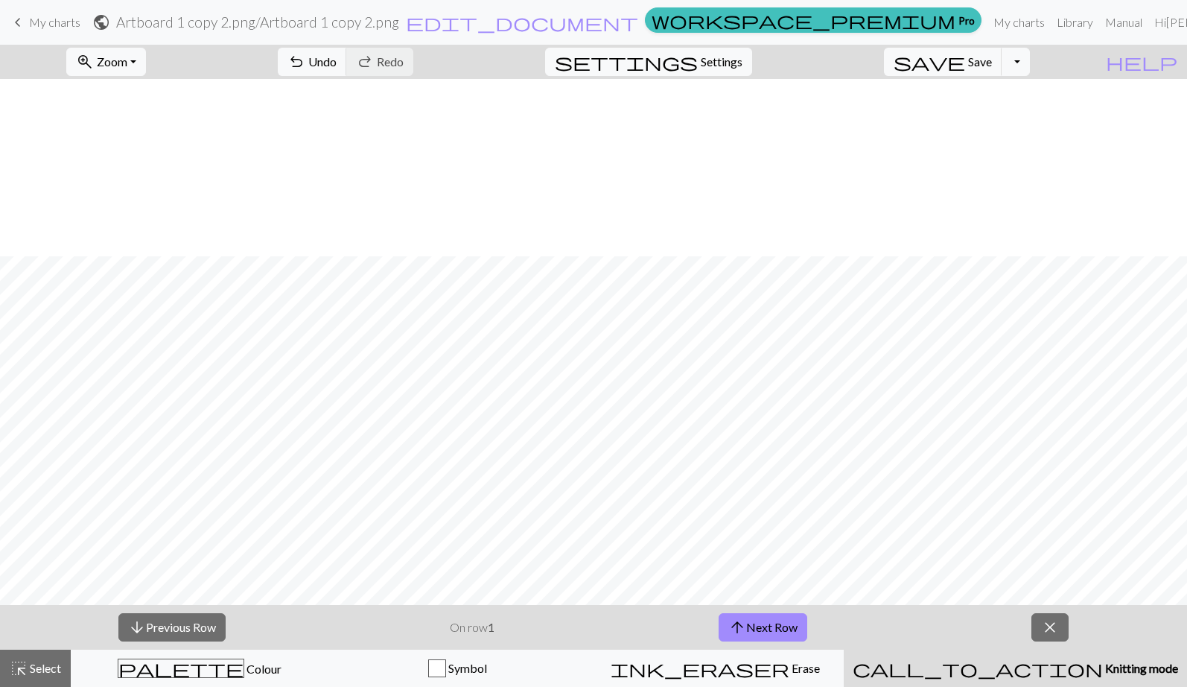
scroll to position [202, 0]
click at [771, 628] on button "arrow_upward Next Row" at bounding box center [763, 627] width 89 height 28
click at [194, 620] on button "arrow_downward Previous Row" at bounding box center [171, 627] width 107 height 28
click at [757, 620] on button "arrow_upward Next Row" at bounding box center [763, 627] width 89 height 28
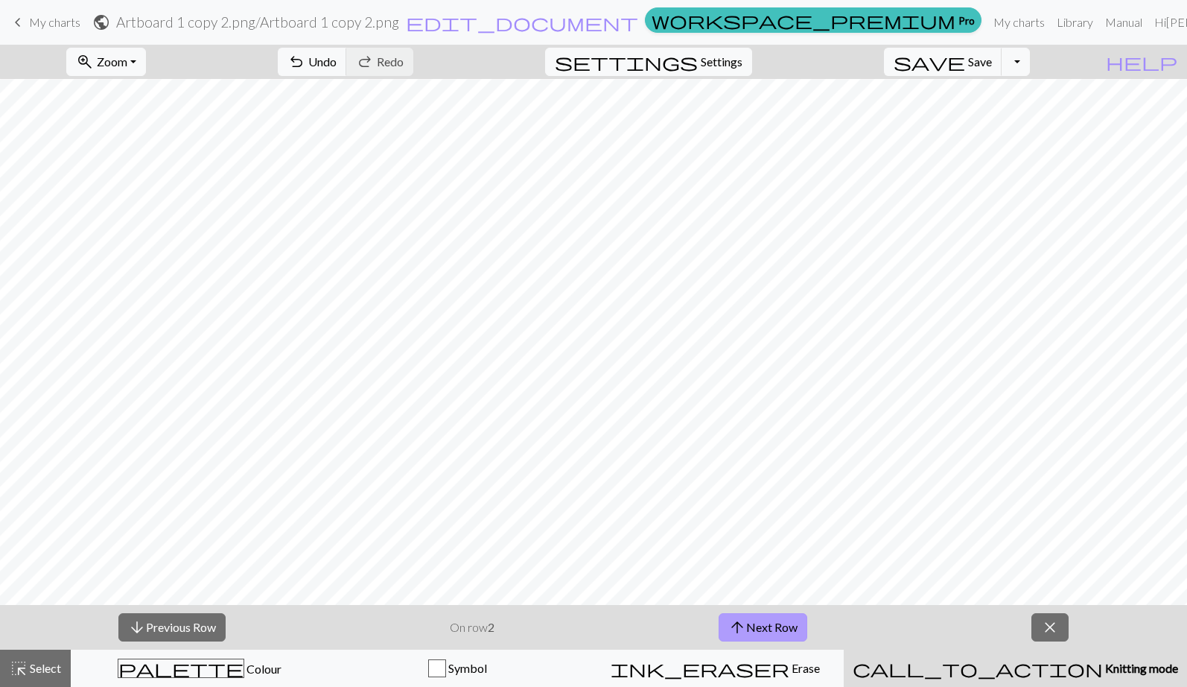
click at [757, 620] on button "arrow_upward Next Row" at bounding box center [763, 627] width 89 height 28
click at [797, 627] on button "arrow_upward Next Row" at bounding box center [763, 627] width 89 height 28
click at [784, 626] on button "arrow_upward Next Row" at bounding box center [763, 627] width 89 height 28
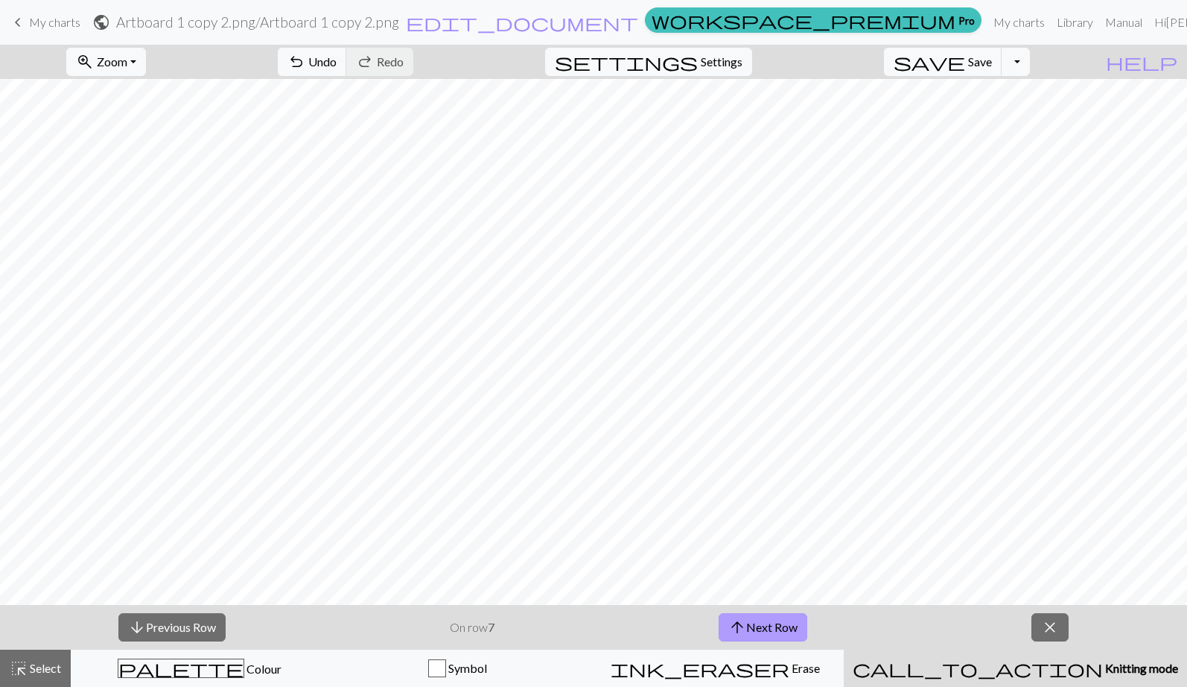
click at [784, 626] on button "arrow_upward Next Row" at bounding box center [763, 627] width 89 height 28
click at [776, 631] on button "arrow_upward Next Row" at bounding box center [766, 627] width 89 height 28
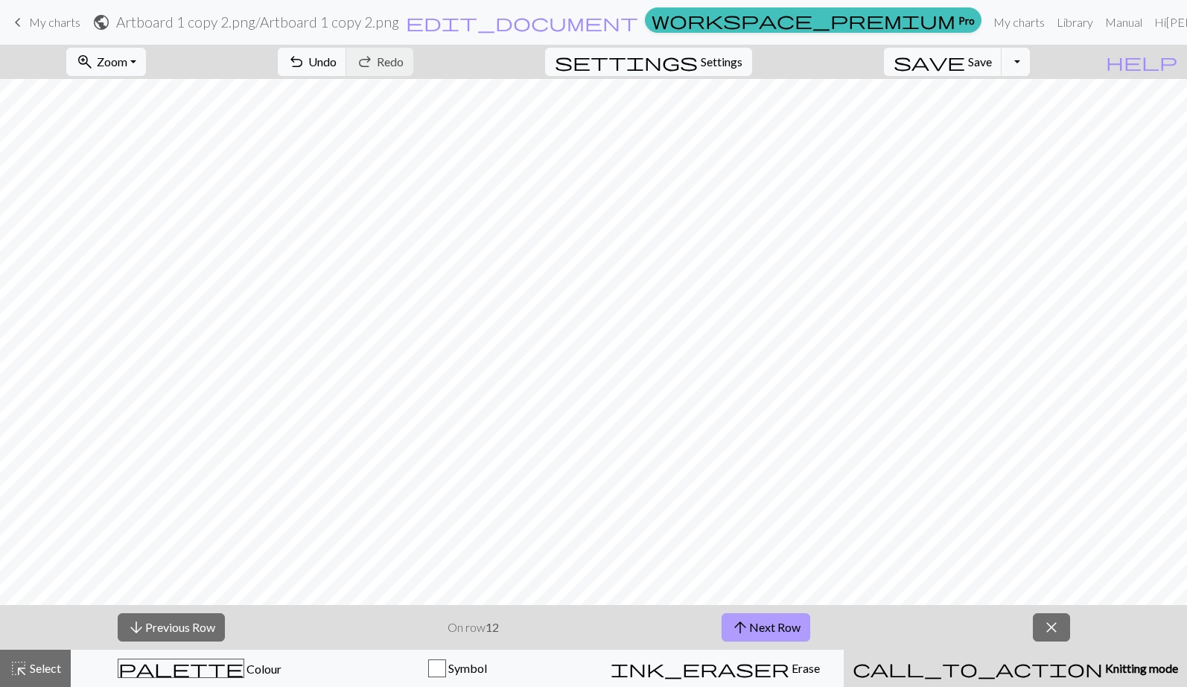
click at [780, 622] on button "arrow_upward Next Row" at bounding box center [766, 627] width 89 height 28
click at [209, 626] on button "arrow_downward Previous Row" at bounding box center [171, 627] width 107 height 28
